Goal: Communication & Community: Answer question/provide support

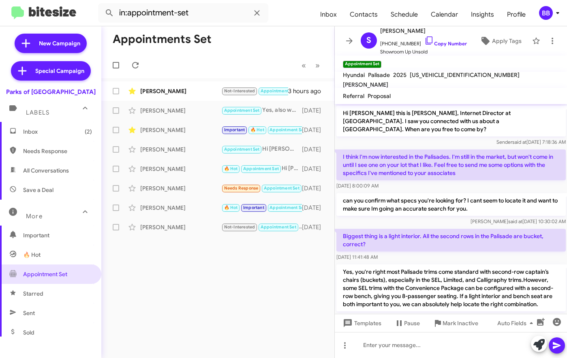
click at [361, 156] on p "I think I'm now interested in the Palisades. I'm still in the market, but won't…" at bounding box center [450, 164] width 229 height 31
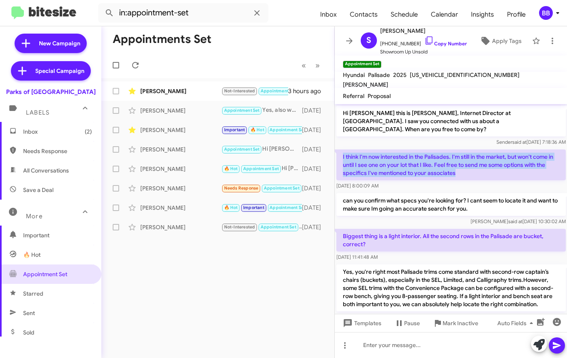
click at [382, 116] on p "Hi [PERSON_NAME] this is [PERSON_NAME], Internet Director at [GEOGRAPHIC_DATA].…" at bounding box center [450, 121] width 229 height 31
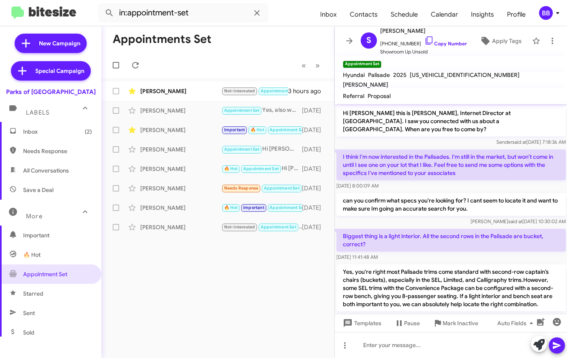
click at [382, 116] on p "Hi [PERSON_NAME] this is [PERSON_NAME], Internet Director at [GEOGRAPHIC_DATA].…" at bounding box center [450, 121] width 229 height 31
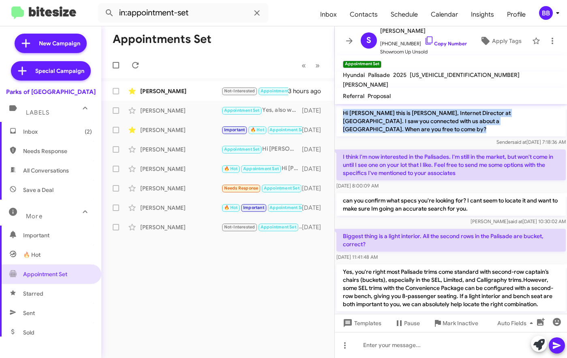
click at [38, 136] on span "Inbox (2)" at bounding box center [50, 131] width 101 height 19
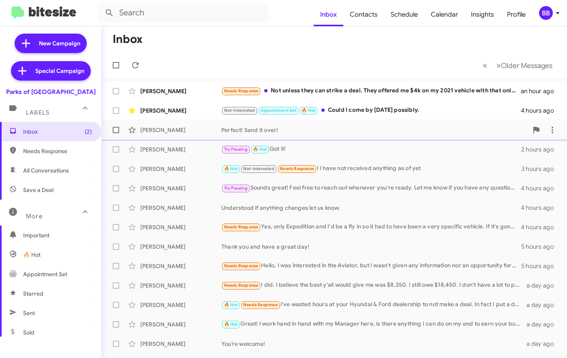
click at [193, 132] on div "[PERSON_NAME]" at bounding box center [180, 130] width 81 height 8
